Goal: Find specific page/section: Find specific page/section

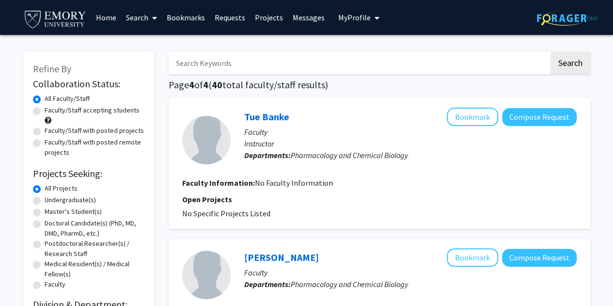
click at [436, 66] on input "Search Keywords" at bounding box center [359, 63] width 381 height 22
type input "zhai"
click at [551, 52] on button "Search" at bounding box center [571, 63] width 40 height 22
checkbox input "false"
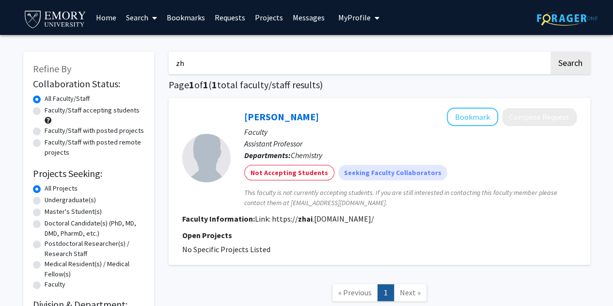
type input "z"
click at [551, 52] on button "Search" at bounding box center [571, 63] width 40 height 22
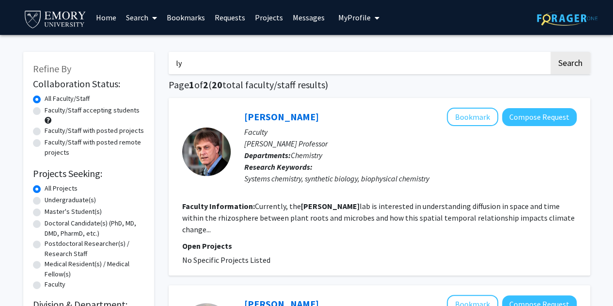
type input "l"
type input "[PERSON_NAME]"
click at [551, 52] on button "Search" at bounding box center [571, 63] width 40 height 22
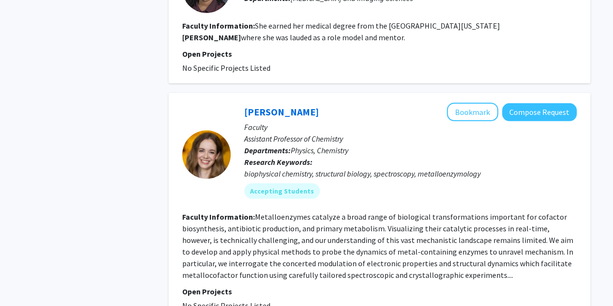
scroll to position [1396, 0]
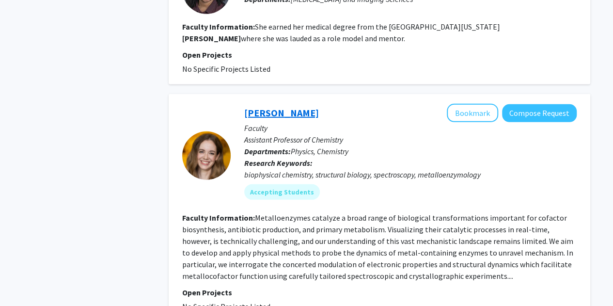
click at [274, 107] on link "[PERSON_NAME]" at bounding box center [281, 113] width 75 height 12
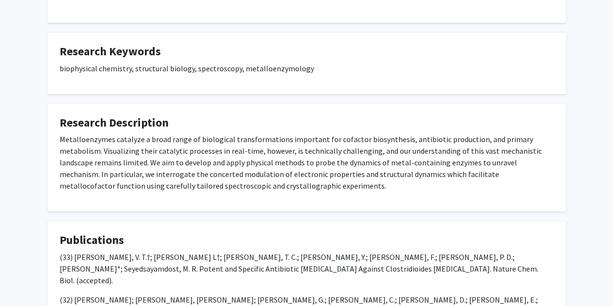
scroll to position [207, 0]
